Goal: Task Accomplishment & Management: Complete application form

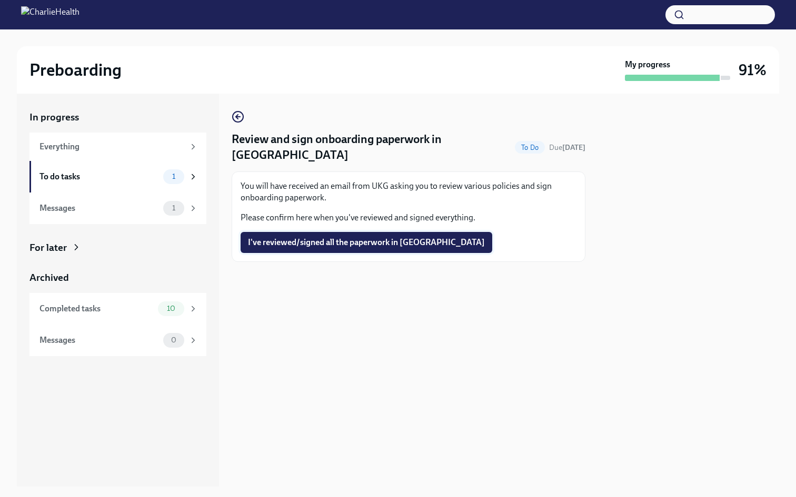
click at [343, 237] on span "I've reviewed/signed all the paperwork in [GEOGRAPHIC_DATA]" at bounding box center [366, 242] width 237 height 11
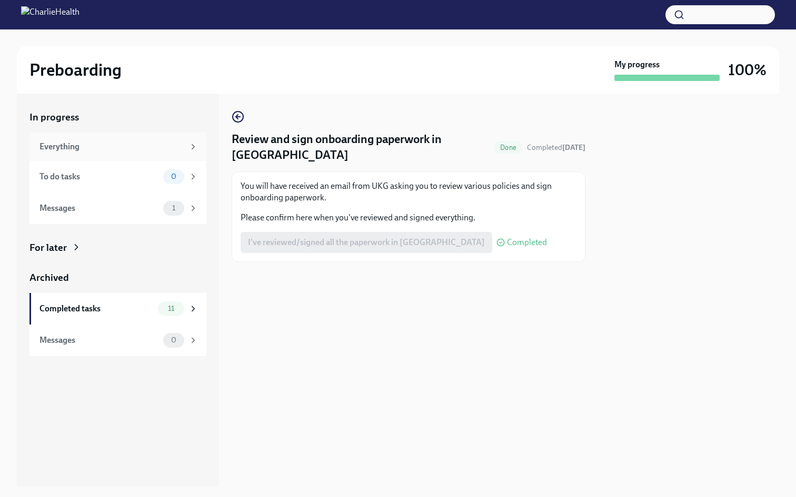
click at [156, 143] on div "Everything" at bounding box center [111, 147] width 145 height 12
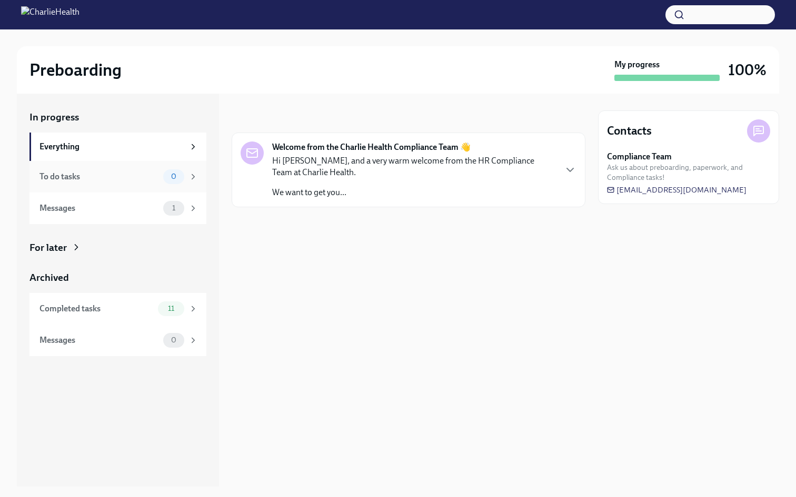
click at [145, 161] on div "To do tasks 0" at bounding box center [117, 177] width 177 height 32
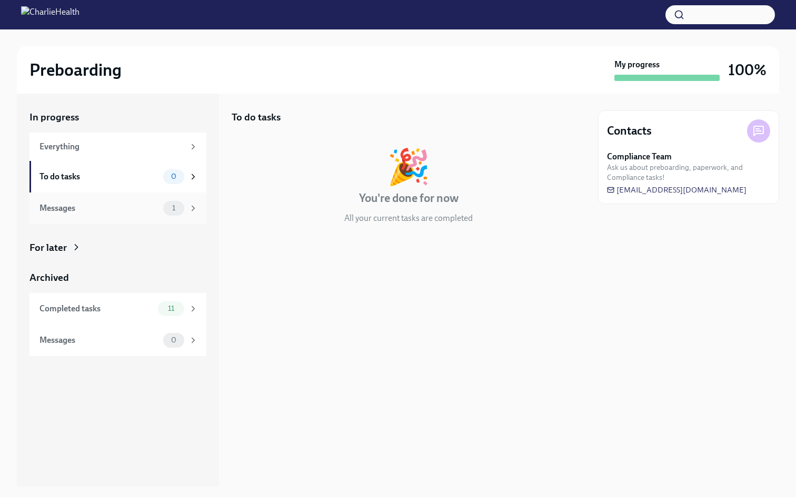
click at [130, 201] on div "Messages 1" at bounding box center [118, 208] width 158 height 15
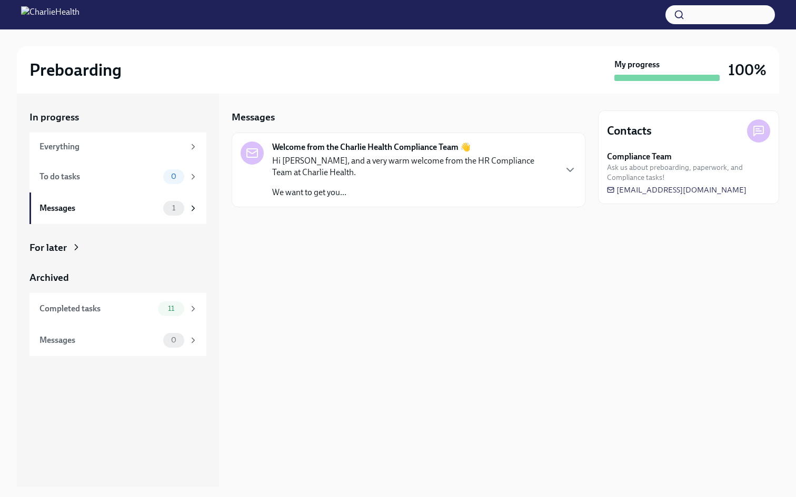
click at [132, 291] on div "Archived Completed tasks 11 Messages 0" at bounding box center [117, 313] width 177 height 85
click at [121, 318] on div "Completed tasks 11" at bounding box center [117, 309] width 177 height 32
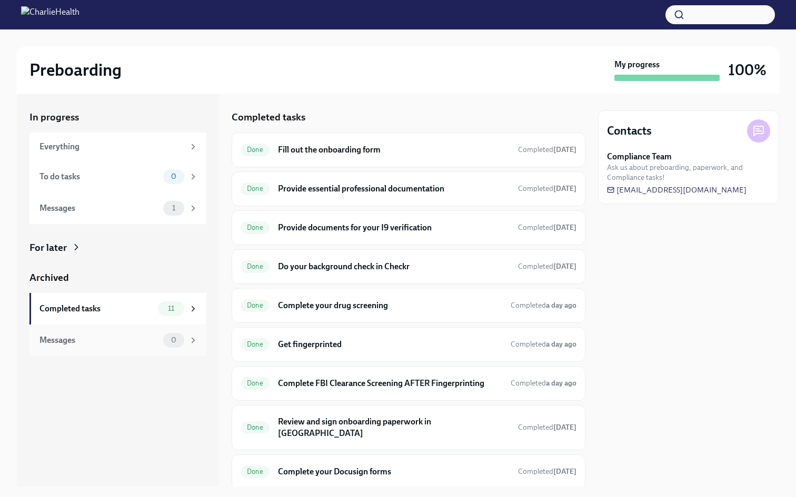
click at [117, 338] on div "Messages" at bounding box center [98, 341] width 119 height 12
